Goal: Transaction & Acquisition: Purchase product/service

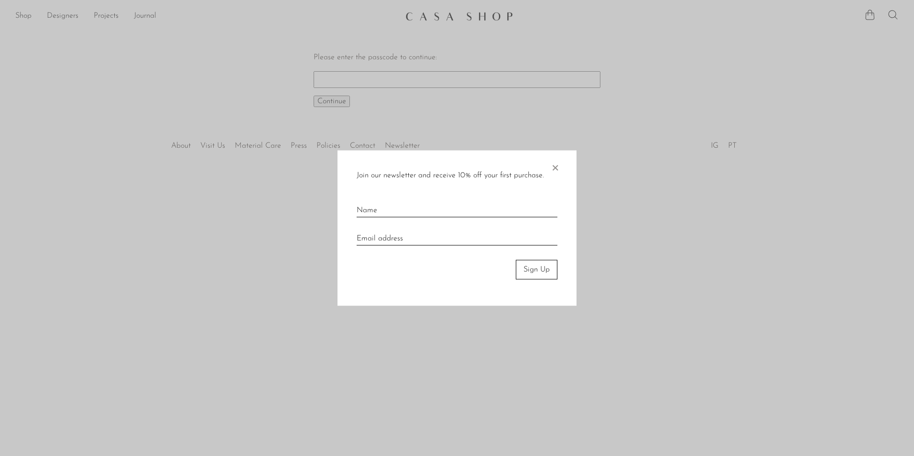
click at [551, 165] on span "×" at bounding box center [555, 166] width 10 height 31
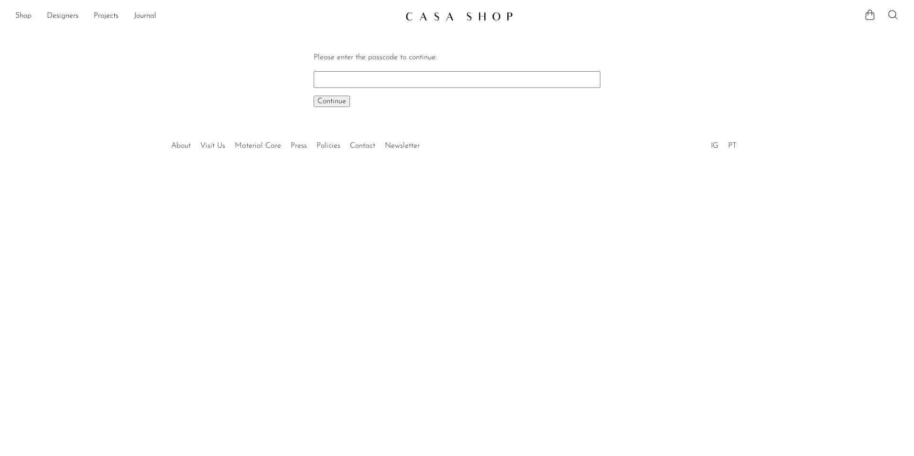
click at [452, 75] on input "Please enter the passcode to continue:" at bounding box center [457, 79] width 287 height 16
type input "1007"
click at [314, 96] on button "Continue One moment..." at bounding box center [332, 101] width 36 height 11
drag, startPoint x: 23, startPoint y: 13, endPoint x: 28, endPoint y: 15, distance: 5.2
click at [23, 13] on link "Shop" at bounding box center [23, 16] width 16 height 12
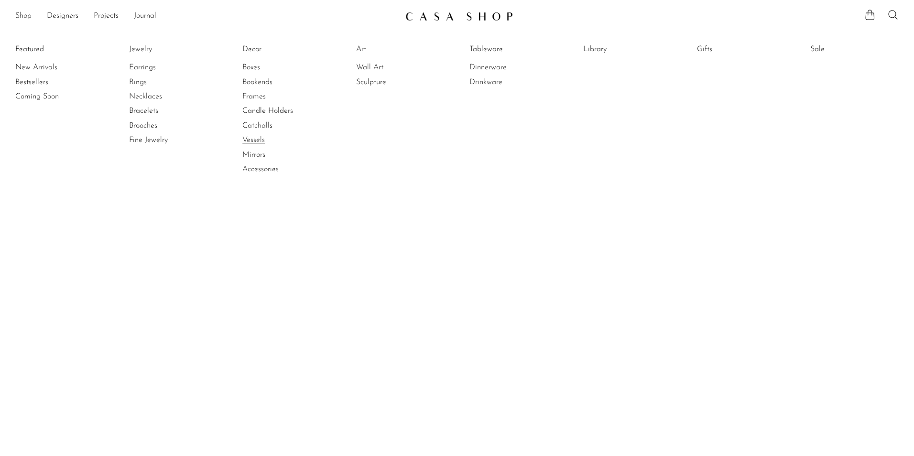
click at [260, 140] on link "Vessels" at bounding box center [278, 140] width 72 height 11
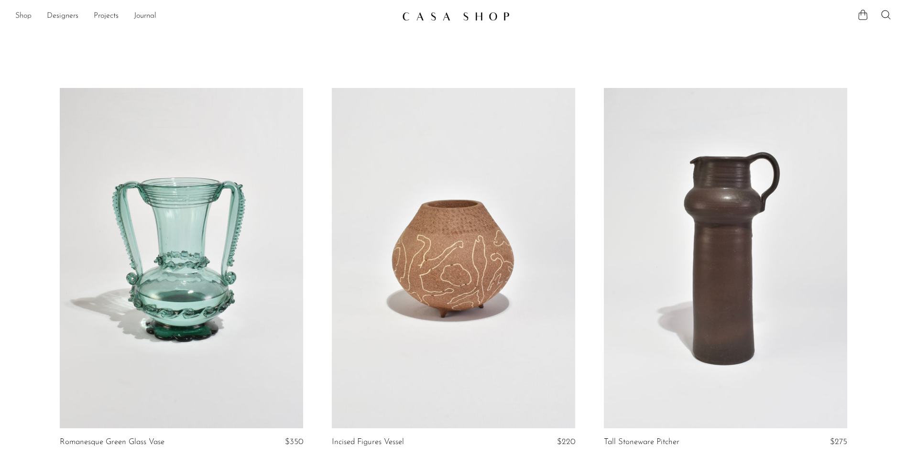
click at [29, 20] on link "Shop" at bounding box center [23, 16] width 16 height 12
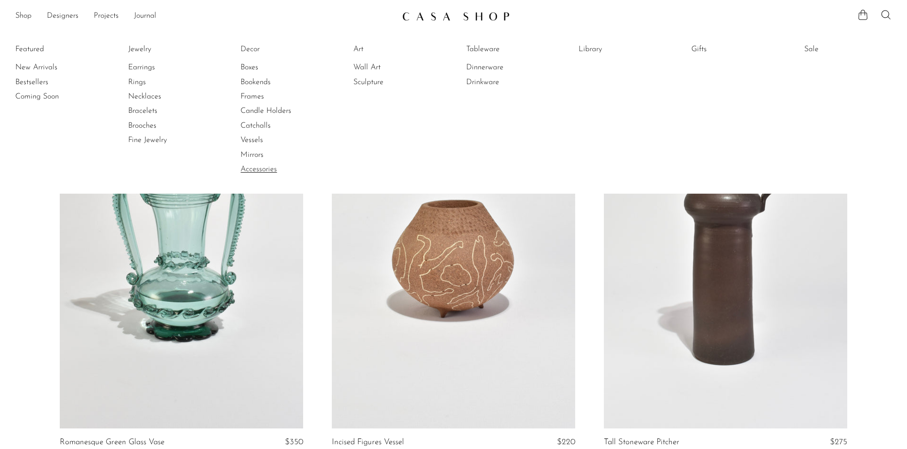
click at [253, 170] on link "Accessories" at bounding box center [277, 169] width 72 height 11
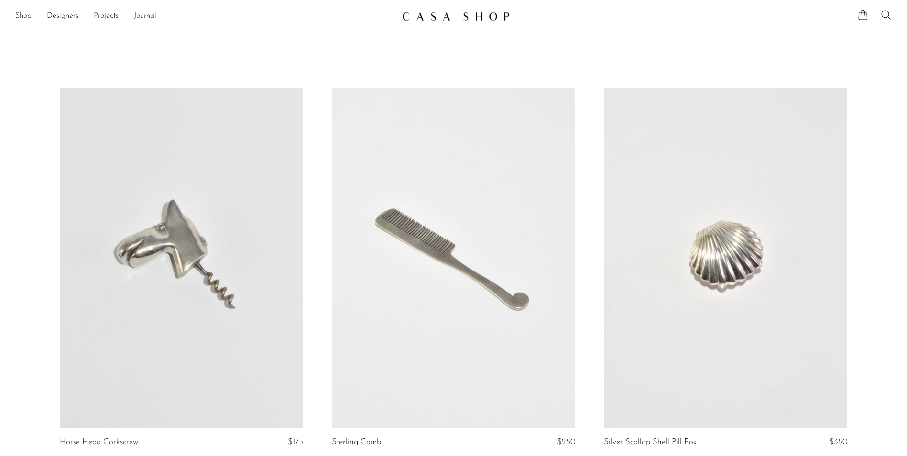
drag, startPoint x: 8, startPoint y: 287, endPoint x: -2, endPoint y: 82, distance: 205.9
click at [25, 17] on link "Shop" at bounding box center [23, 16] width 16 height 12
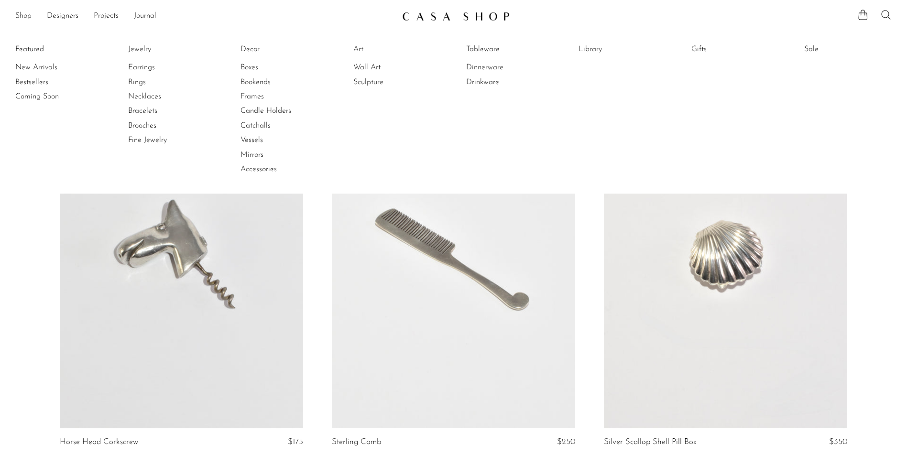
click at [889, 11] on icon at bounding box center [885, 14] width 11 height 11
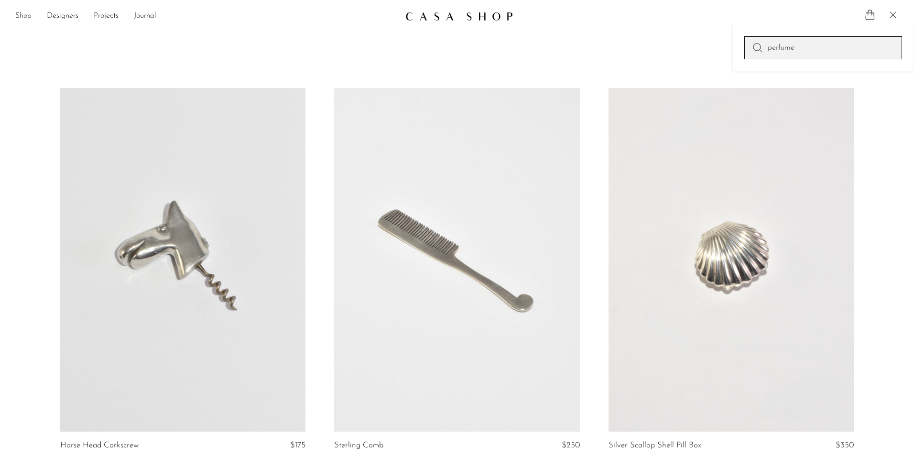
type input "perfume"
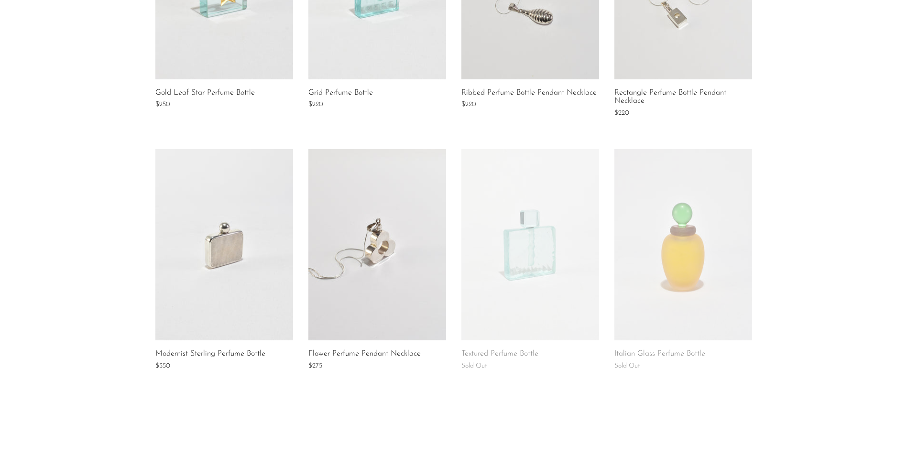
scroll to position [383, 0]
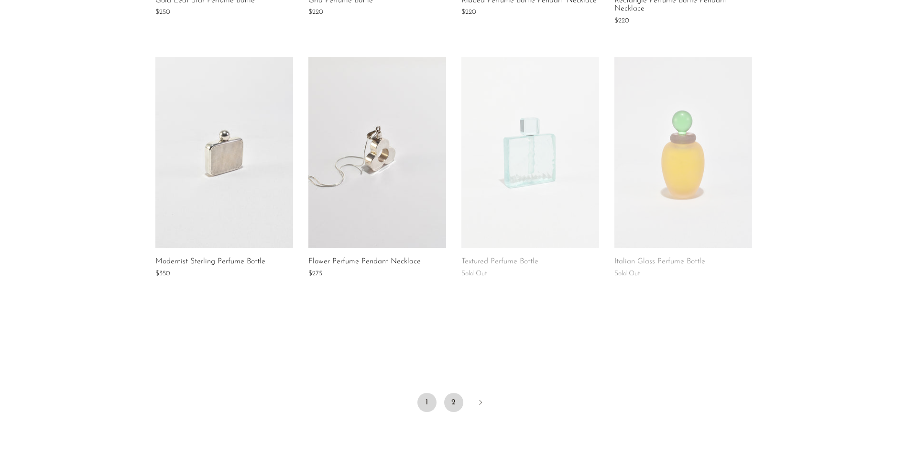
click at [460, 403] on link "2" at bounding box center [453, 402] width 19 height 19
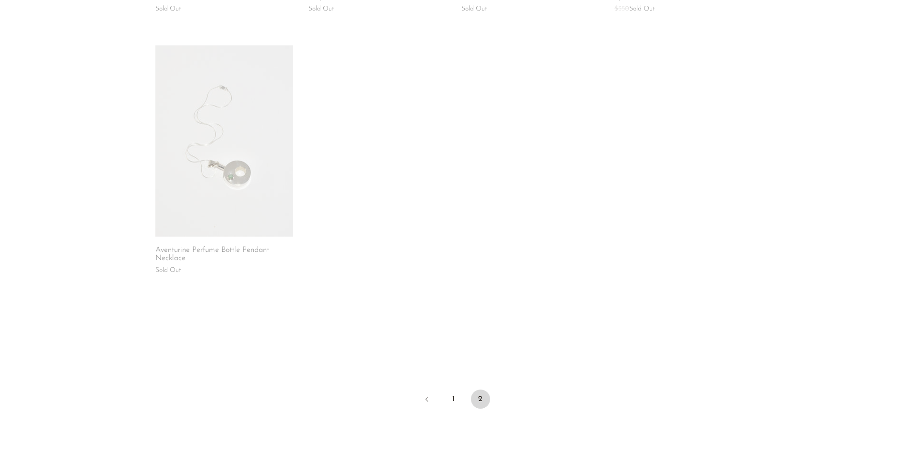
scroll to position [430, 0]
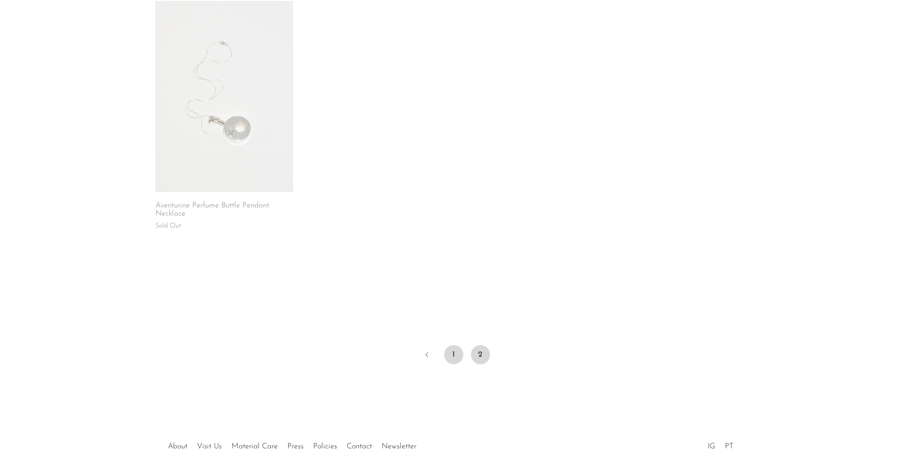
click at [454, 357] on link "1" at bounding box center [453, 354] width 19 height 19
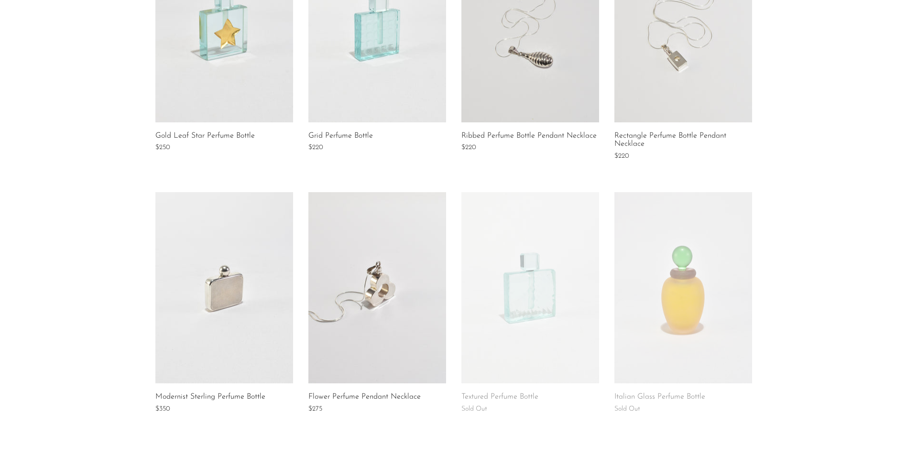
scroll to position [335, 0]
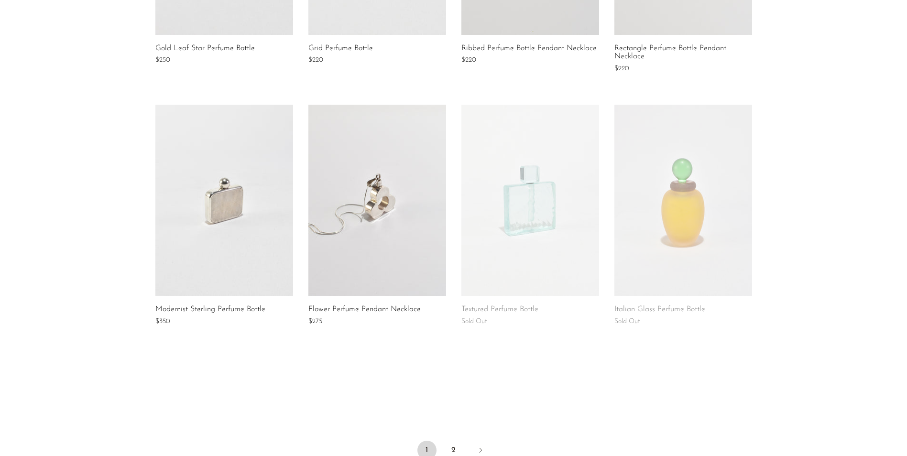
click at [204, 276] on link at bounding box center [224, 200] width 138 height 191
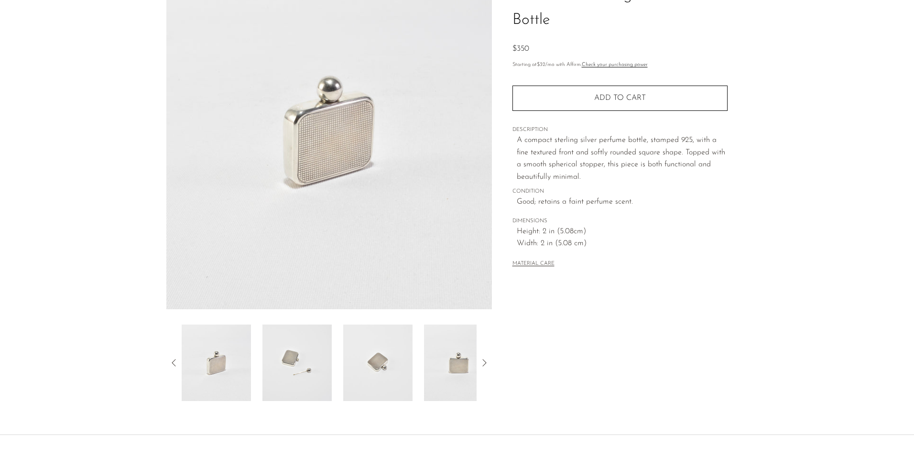
scroll to position [96, 0]
click at [307, 373] on img at bounding box center [297, 360] width 69 height 77
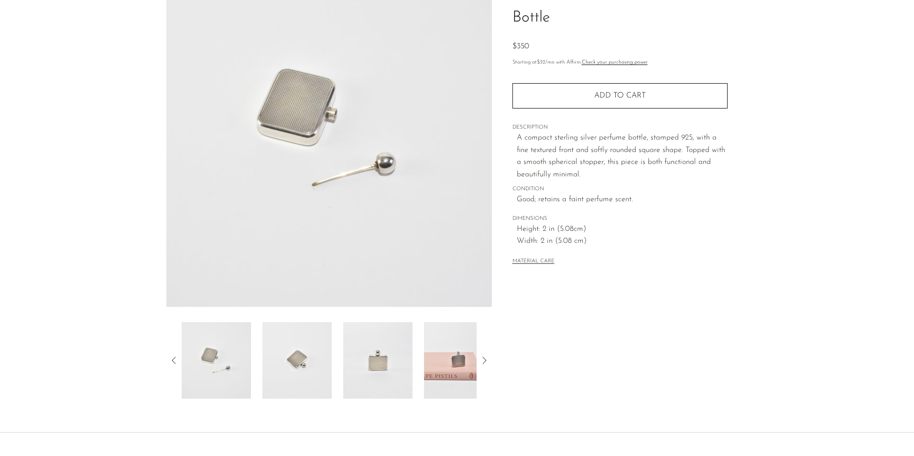
click at [301, 374] on img at bounding box center [297, 360] width 69 height 77
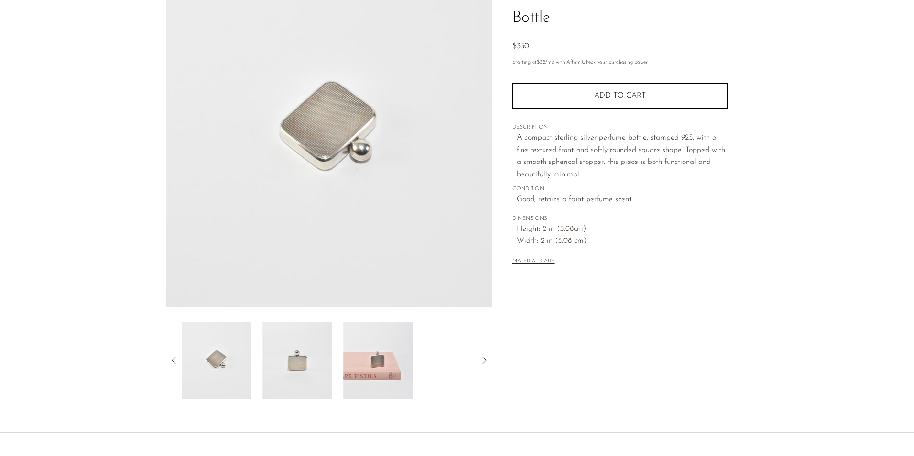
click at [304, 374] on img at bounding box center [297, 360] width 69 height 77
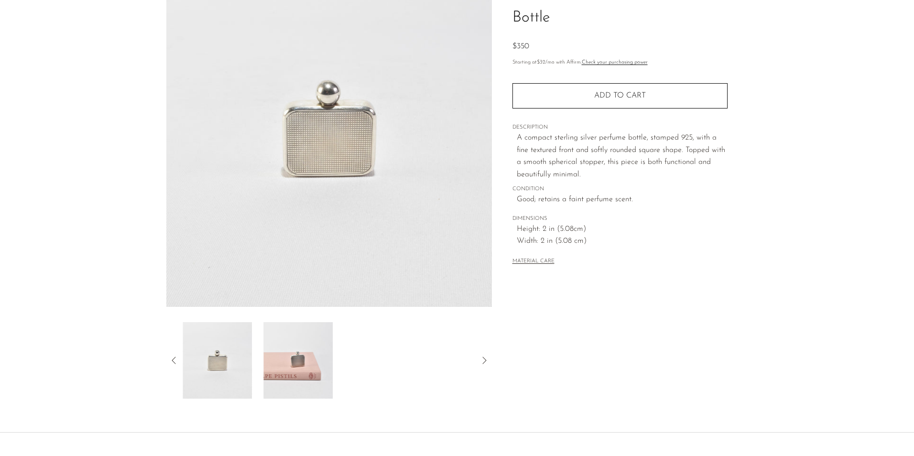
click at [331, 371] on img at bounding box center [297, 360] width 69 height 77
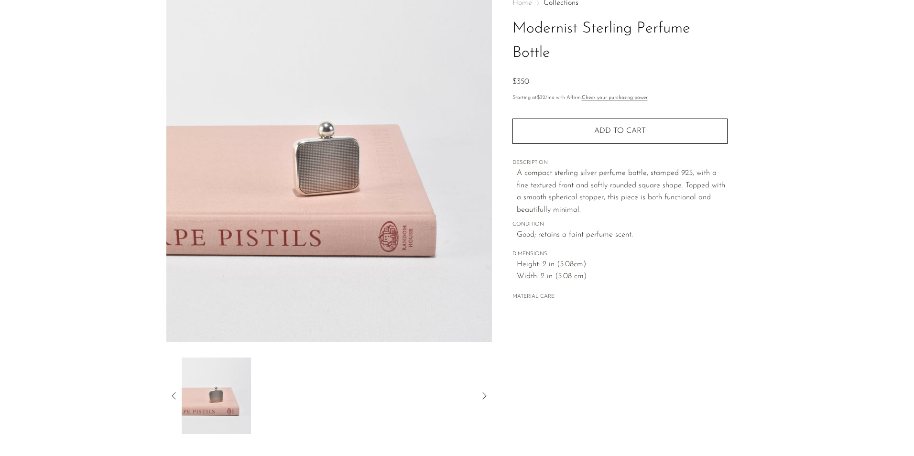
scroll to position [0, 0]
